Goal: Navigation & Orientation: Find specific page/section

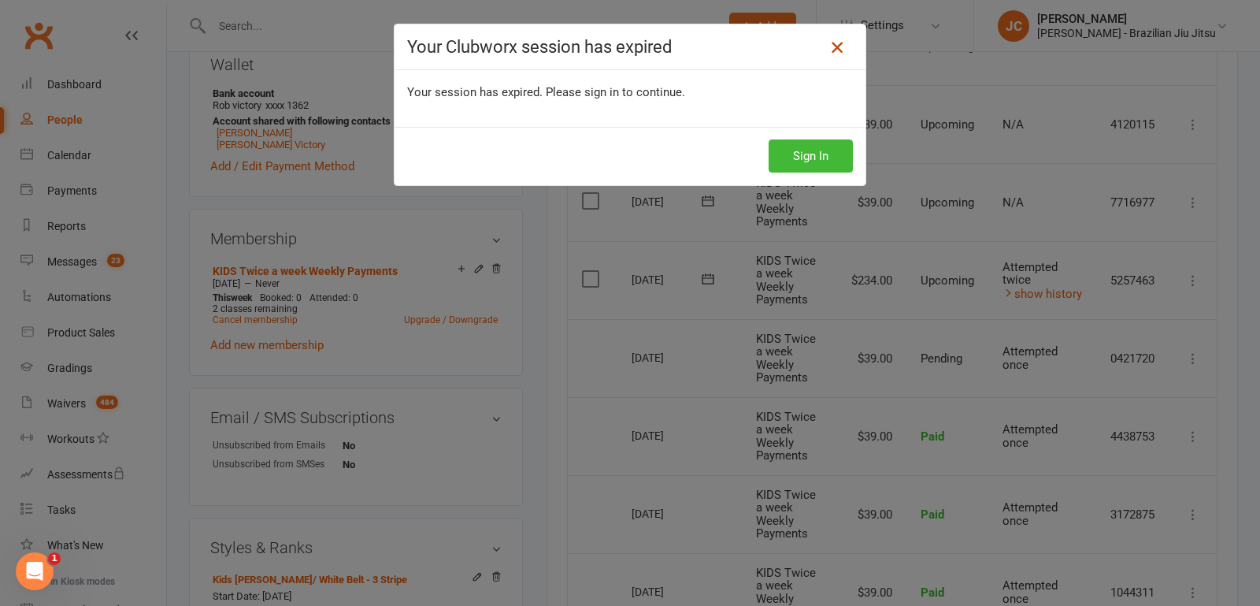
click at [840, 52] on icon at bounding box center [837, 47] width 19 height 19
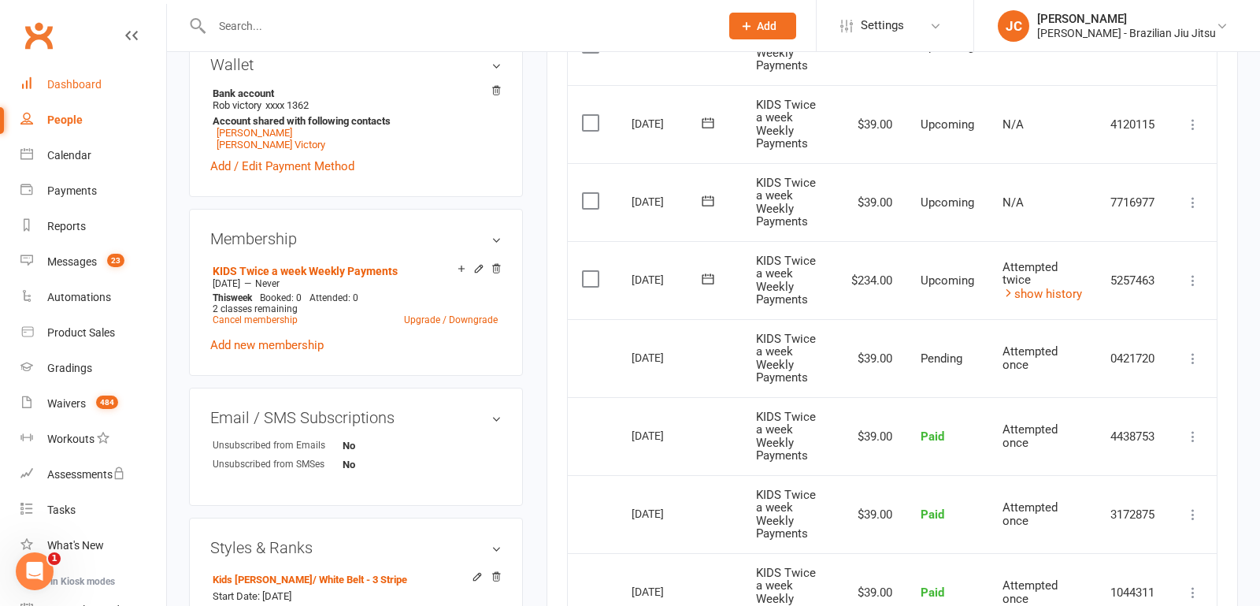
click at [76, 86] on div "Dashboard" at bounding box center [74, 84] width 54 height 13
